Goal: Task Accomplishment & Management: Manage account settings

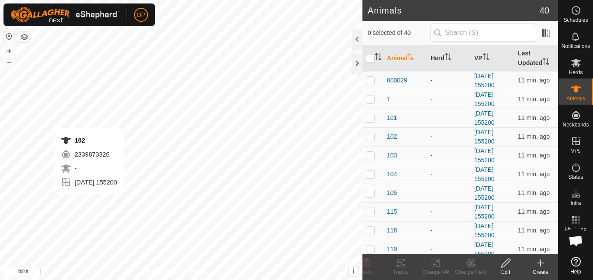
scroll to position [497, 0]
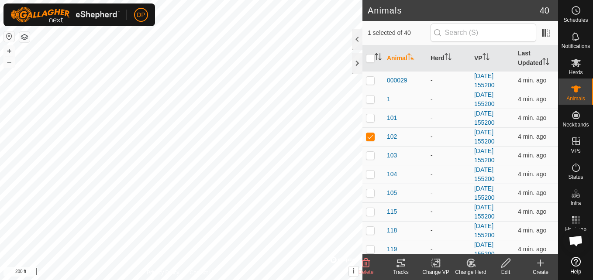
click at [401, 263] on icon at bounding box center [401, 263] width 8 height 7
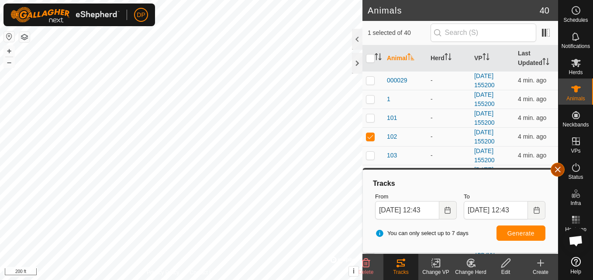
click at [556, 168] on button "button" at bounding box center [558, 170] width 14 height 14
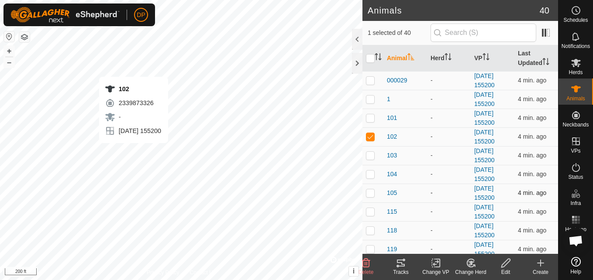
checkbox input "false"
